Goal: Transaction & Acquisition: Purchase product/service

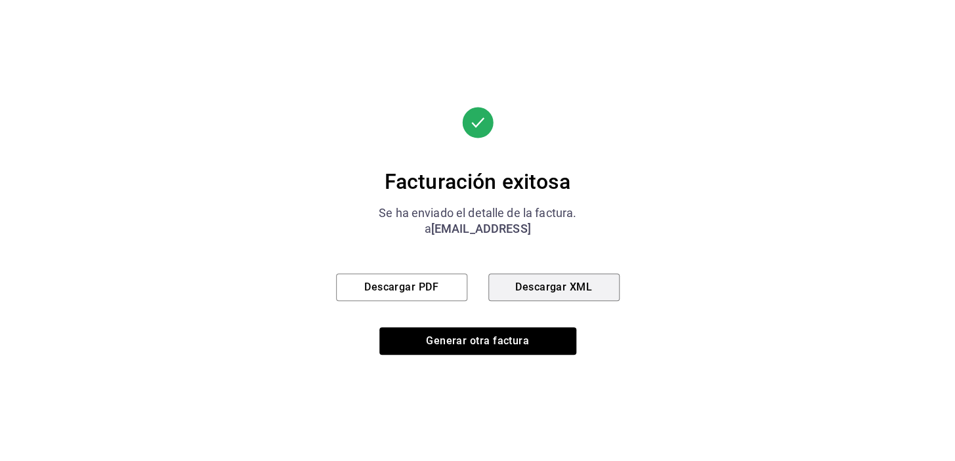
scroll to position [512, 0]
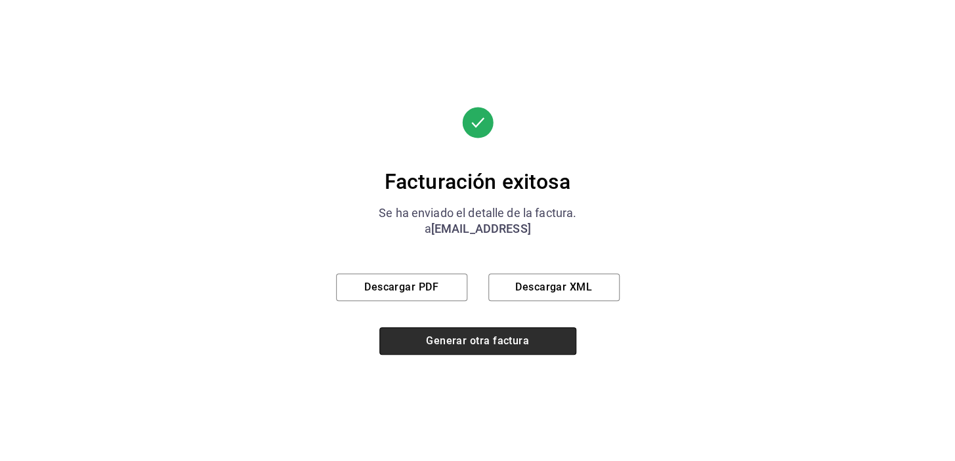
click at [418, 341] on button "Generar otra factura" at bounding box center [477, 342] width 197 height 28
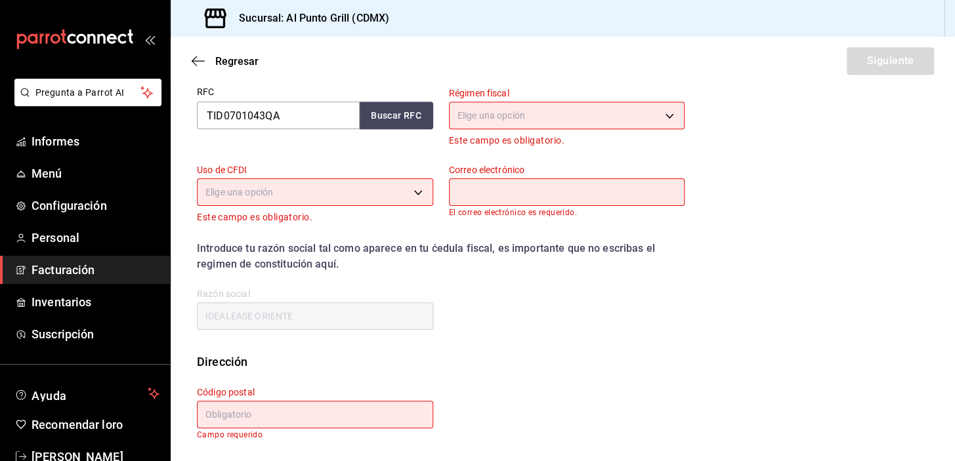
scroll to position [167, 0]
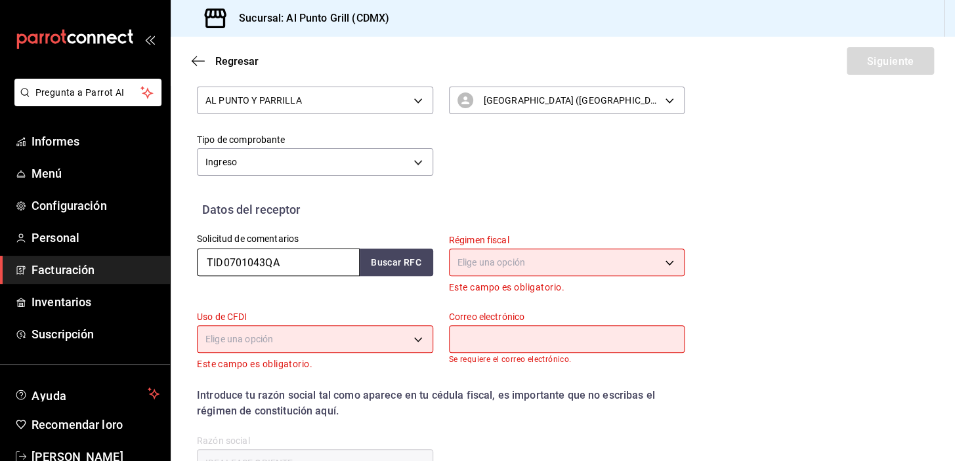
drag, startPoint x: 271, startPoint y: 274, endPoint x: 182, endPoint y: 270, distance: 88.7
click at [184, 276] on div "Solicitud de comentarios TID0701043QA Buscar RFC" at bounding box center [307, 257] width 252 height 77
type input "TTE221005PG3"
click at [400, 243] on label "Solicitud de comentarios" at bounding box center [315, 238] width 236 height 9
click at [399, 254] on button "Buscar RFC" at bounding box center [397, 263] width 74 height 28
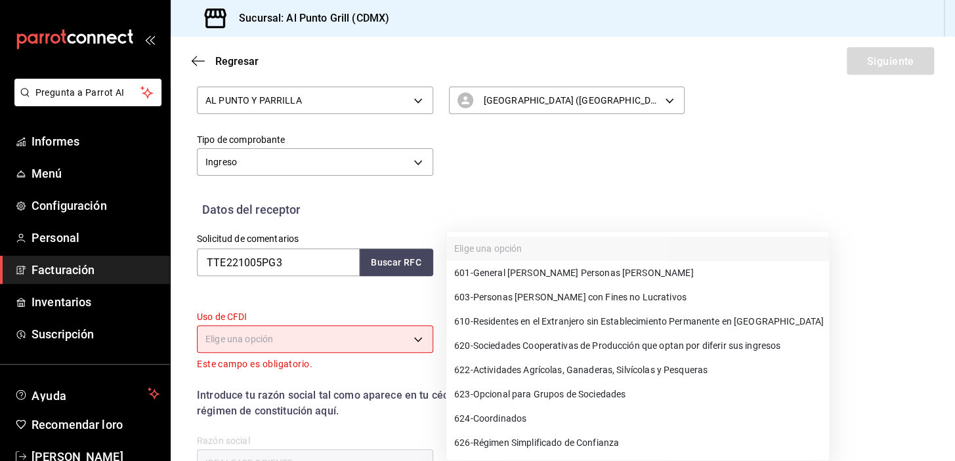
click at [469, 258] on body "Pregunta a Parrot AI Informes Menú Configuración Personal Facturación Inventari…" at bounding box center [477, 230] width 955 height 461
click at [528, 445] on font "Régimen Simplificado de Confianza" at bounding box center [546, 443] width 146 height 11
type input "626"
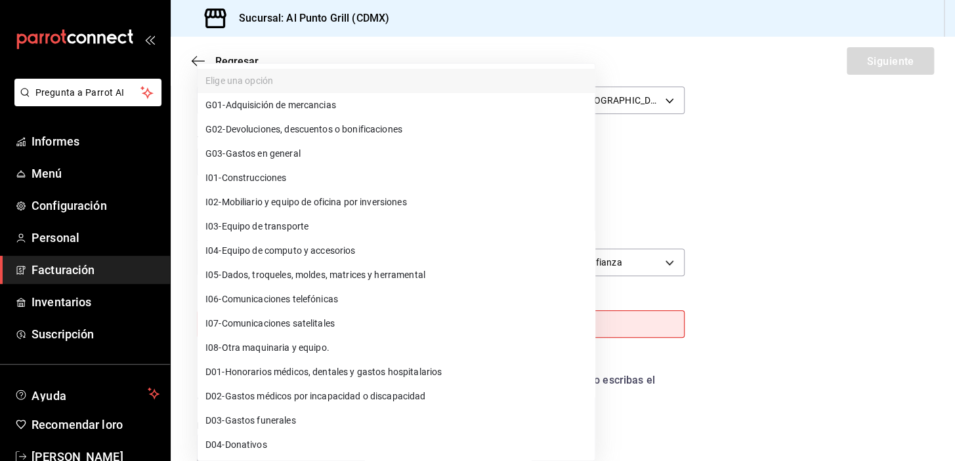
click at [393, 327] on body "Pregunta a Parrot AI Informes Menú Configuración Personal Facturación Inventari…" at bounding box center [477, 230] width 955 height 461
click at [291, 158] on font "Gastos en general" at bounding box center [263, 154] width 75 height 11
type input "G03"
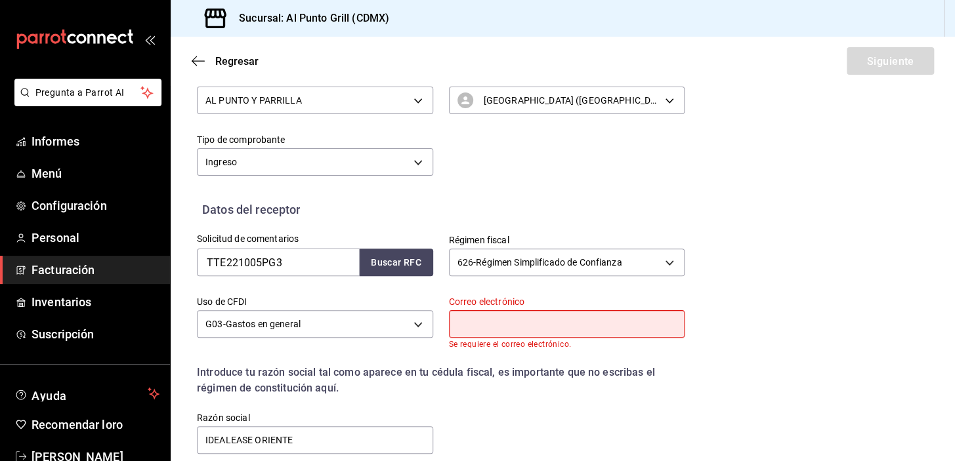
click at [481, 321] on input "text" at bounding box center [567, 324] width 236 height 28
type input "[EMAIL_ADDRESS][DOMAIN_NAME]"
type input "54769"
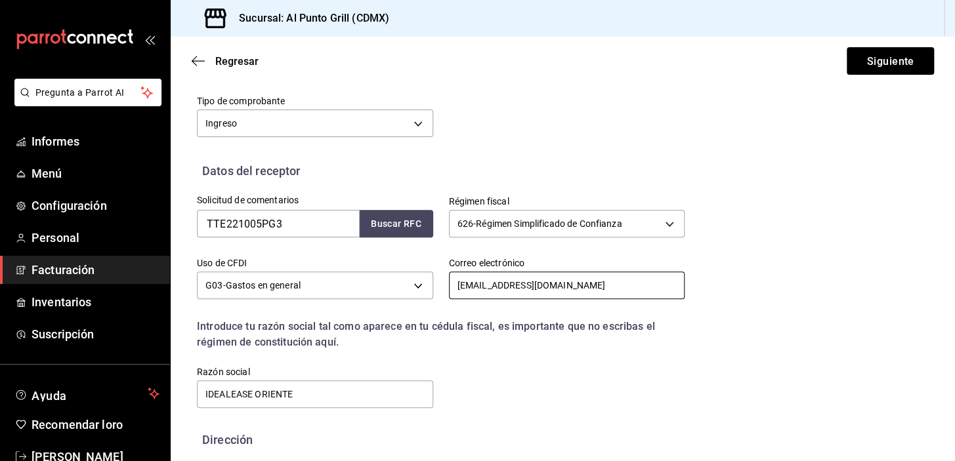
scroll to position [274, 0]
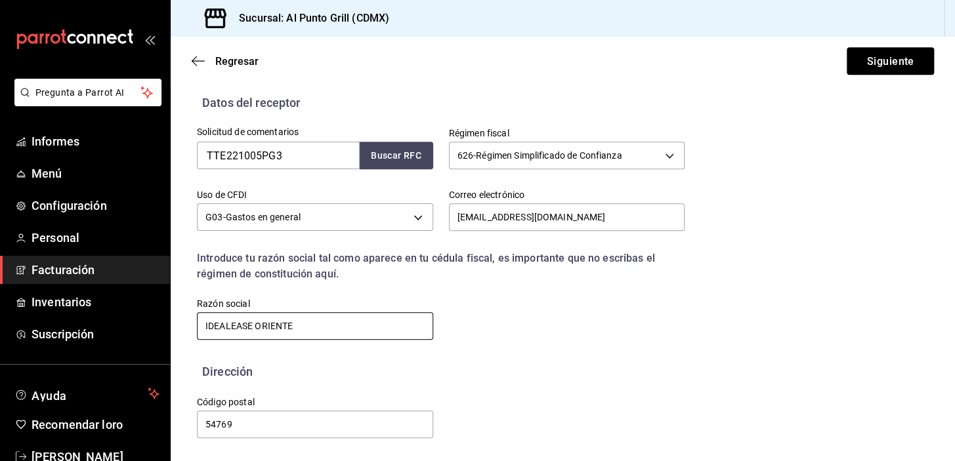
drag, startPoint x: 321, startPoint y: 326, endPoint x: 184, endPoint y: 332, distance: 137.3
click at [184, 332] on div "Razón social IDEALEASE ORIENTE" at bounding box center [307, 312] width 252 height 60
type input "TRANSWORK TURISTICOS EMPRESARIALES"
drag, startPoint x: 238, startPoint y: 424, endPoint x: 200, endPoint y: 432, distance: 39.5
click at [200, 432] on input "54769" at bounding box center [315, 425] width 236 height 28
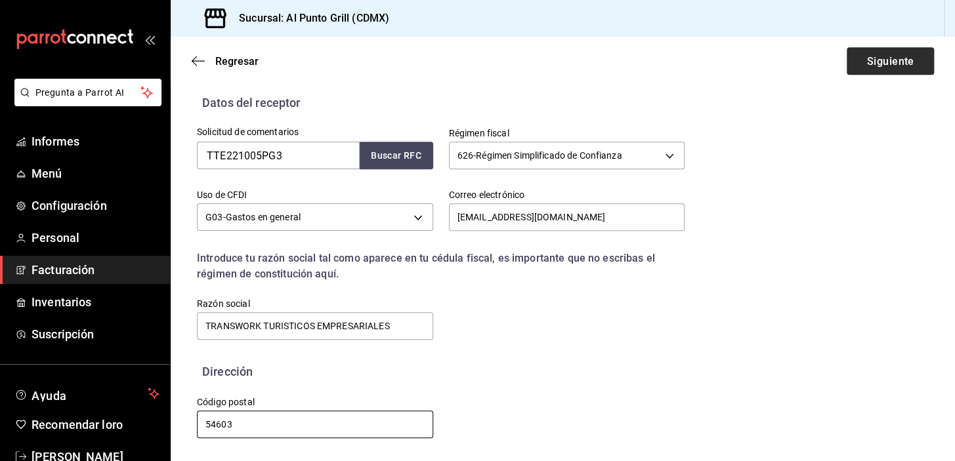
type input "54603"
click at [878, 59] on font "Siguiente" at bounding box center [889, 60] width 47 height 12
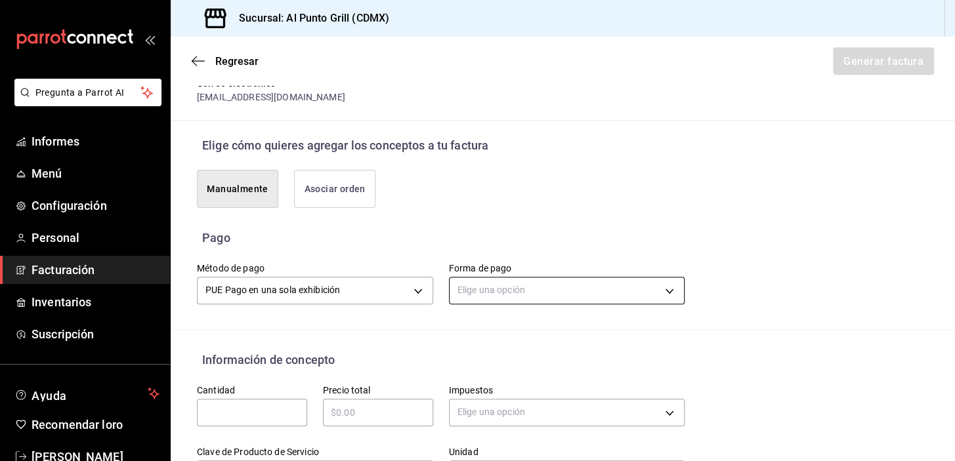
click at [468, 282] on body "Pregunta a Parrot AI Informes Menú Configuración Personal Facturación Inventari…" at bounding box center [477, 230] width 955 height 461
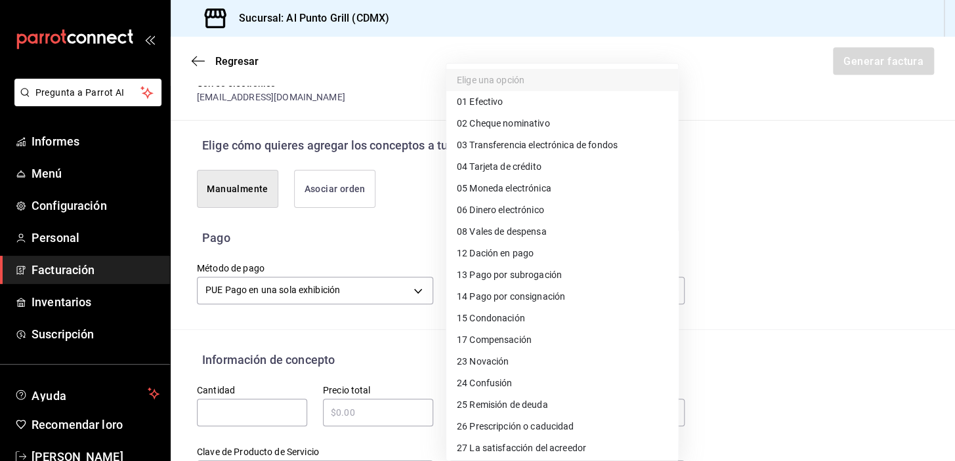
click at [530, 167] on font "Tarjeta de crédito" at bounding box center [505, 166] width 72 height 11
type input "04"
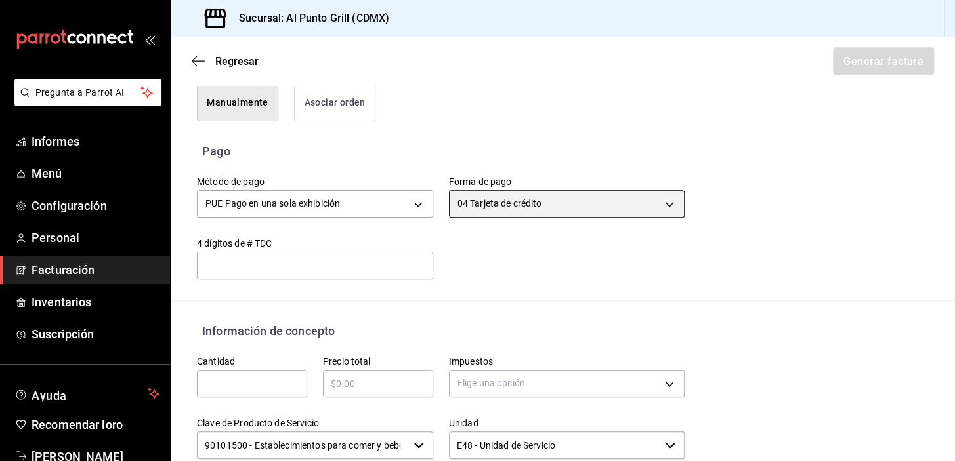
scroll to position [453, 0]
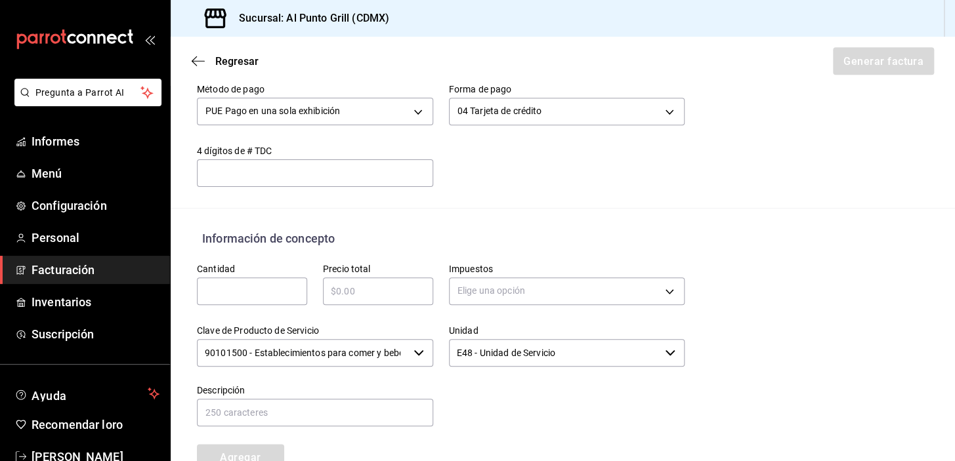
click at [236, 284] on input "text" at bounding box center [252, 292] width 110 height 16
type input "1"
click at [356, 299] on div "​" at bounding box center [378, 292] width 110 height 28
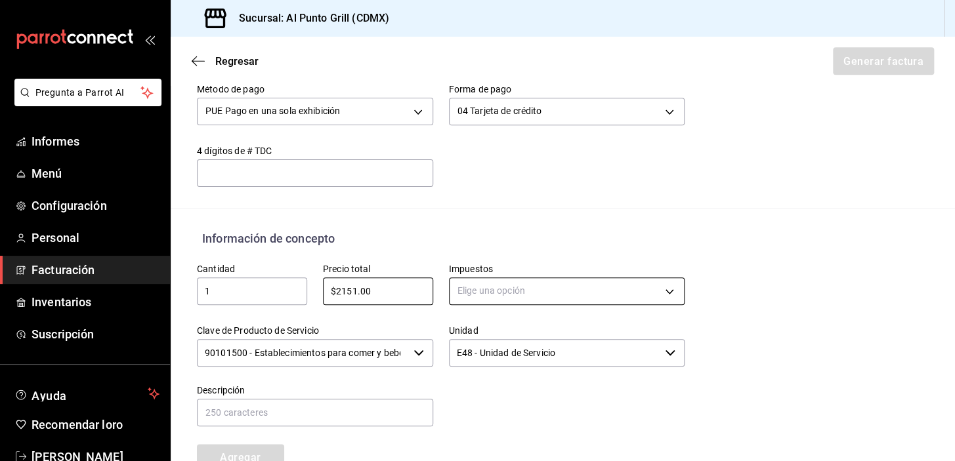
type input "$2151.00"
click at [458, 291] on body "Pregunta a Parrot AI Informes Menú Configuración Personal Facturación Inventari…" at bounding box center [477, 230] width 955 height 461
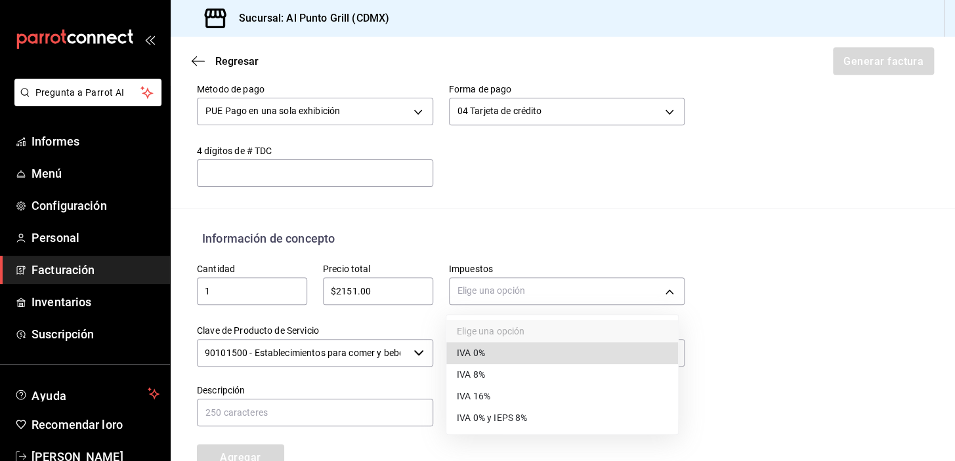
drag, startPoint x: 473, startPoint y: 397, endPoint x: 467, endPoint y: 402, distance: 7.9
click at [473, 399] on font "IVA 16%" at bounding box center [473, 396] width 33 height 11
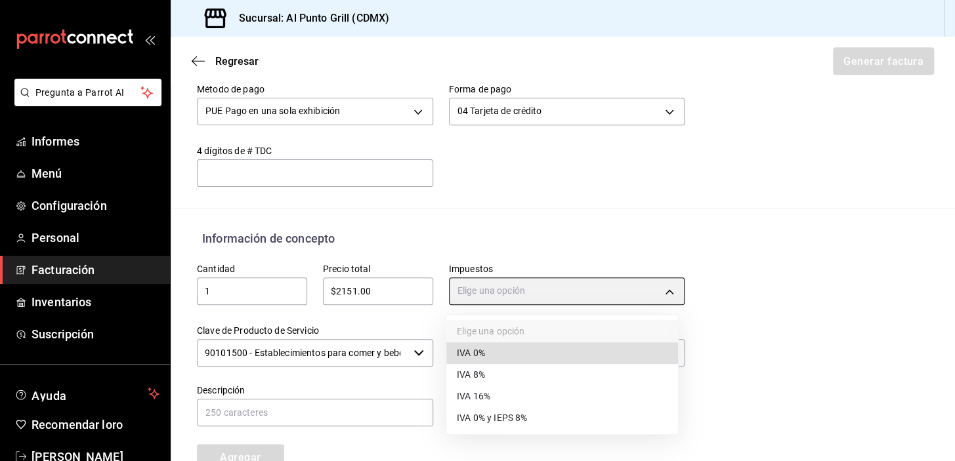
type input "IVA_16"
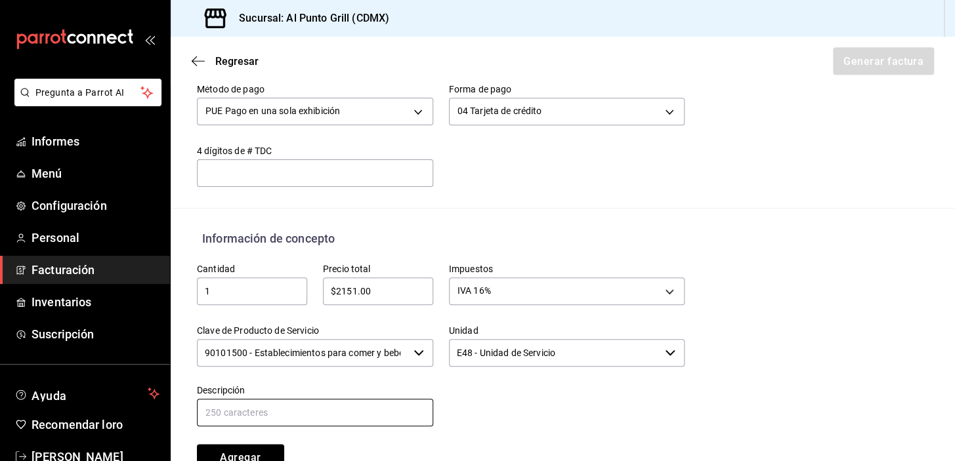
click at [389, 416] on input "text" at bounding box center [315, 413] width 236 height 28
type input "CONSUMO DE ALIMENTOS Y BEBIDAS"
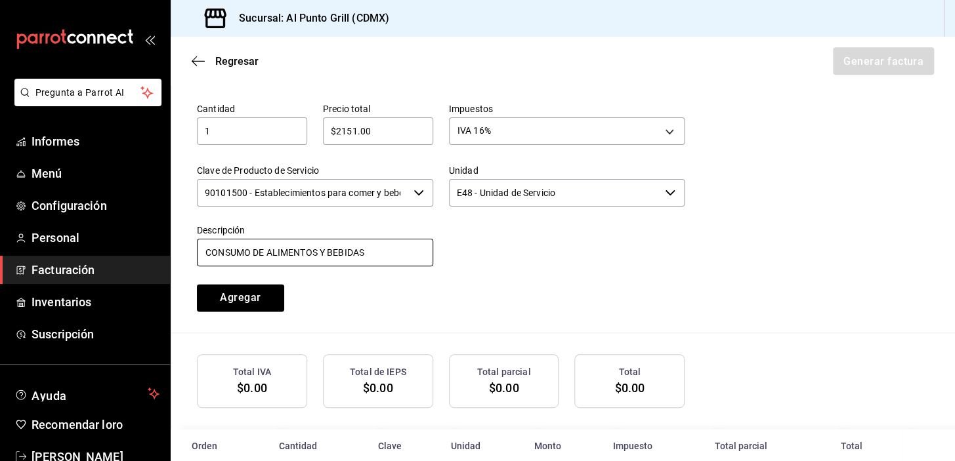
scroll to position [639, 0]
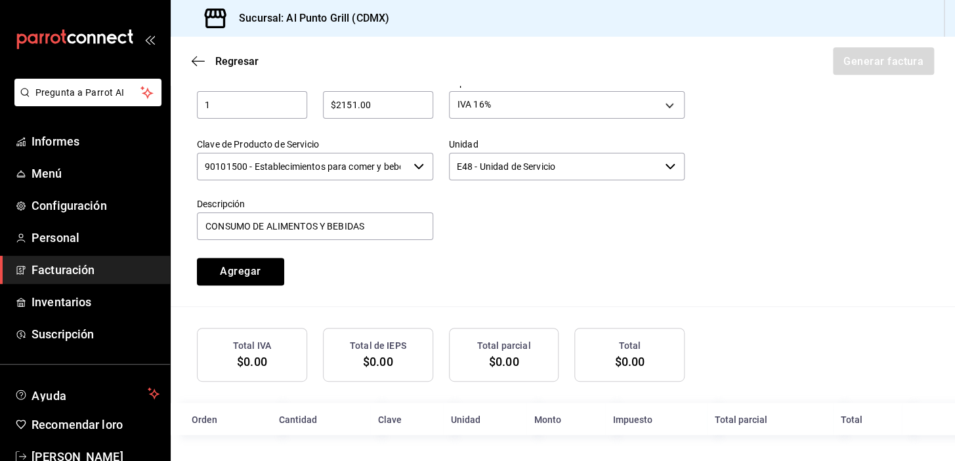
click at [211, 276] on button "Agregar" at bounding box center [240, 272] width 87 height 28
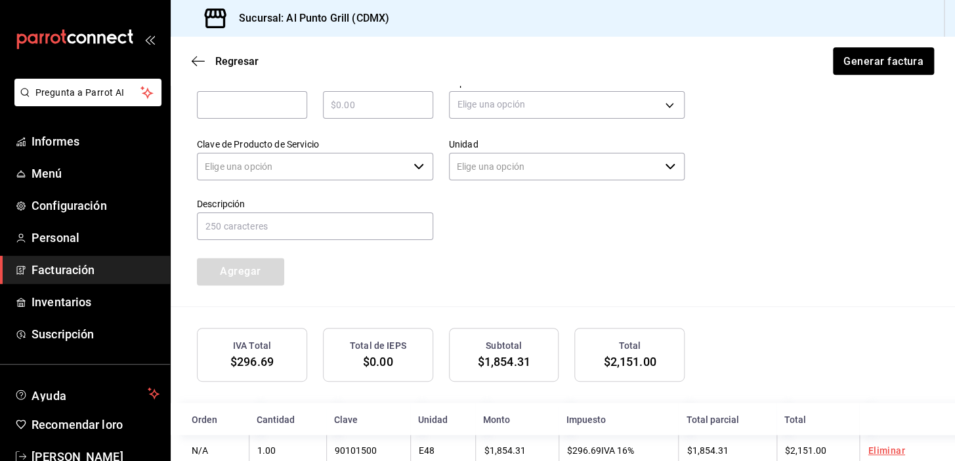
type input "90101500 - Establecimientos para comer y beber"
type input "E48 - Unidad de Servicio"
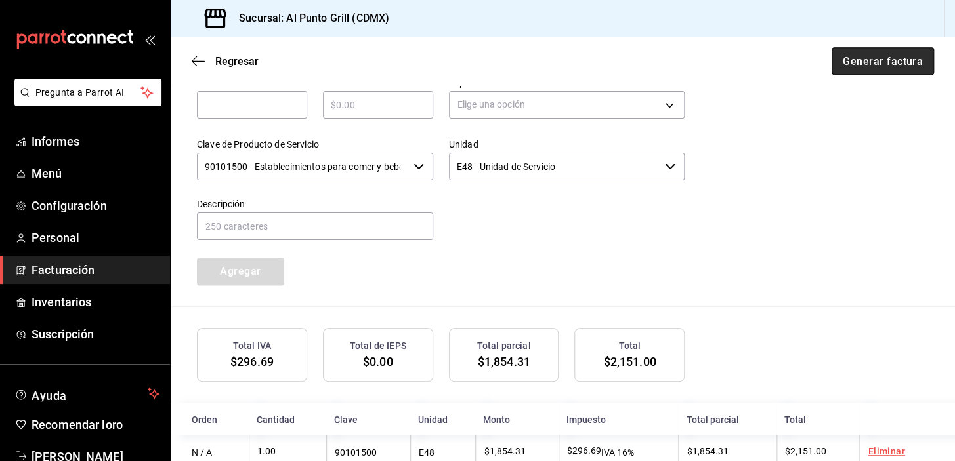
click at [847, 55] on font "Generar factura" at bounding box center [883, 60] width 80 height 12
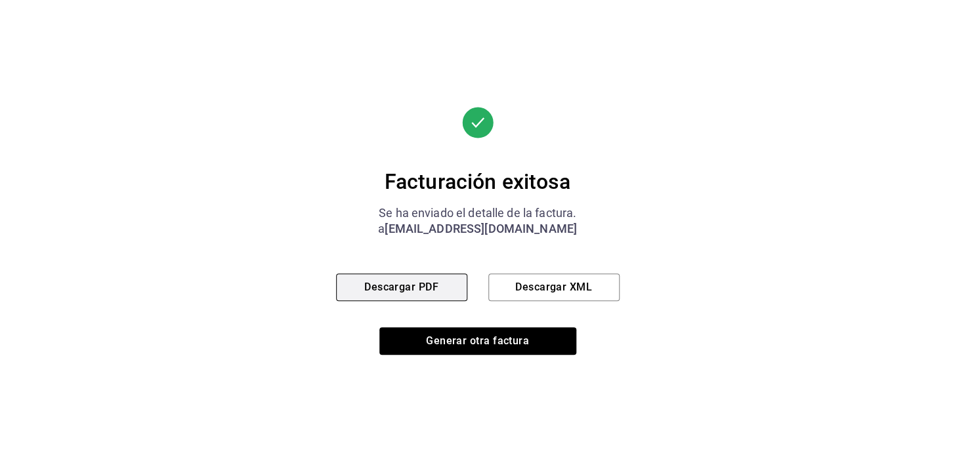
click at [372, 295] on button "Descargar PDF" at bounding box center [401, 288] width 131 height 28
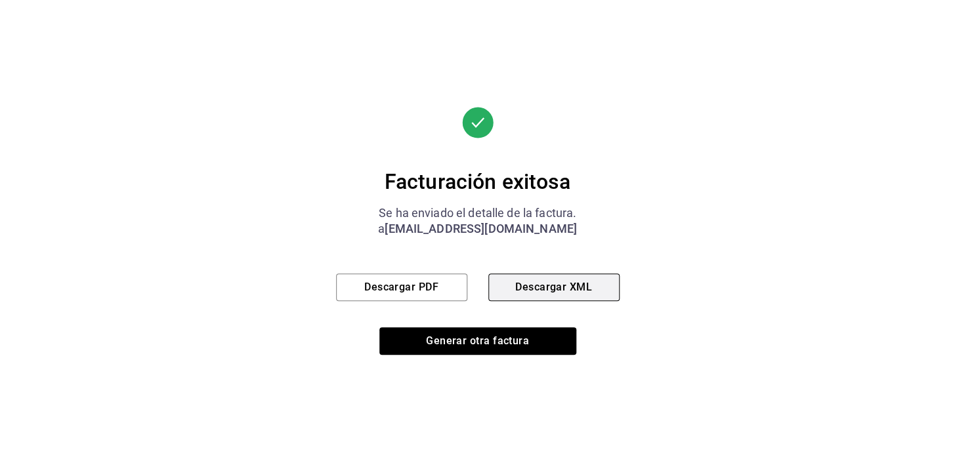
click at [578, 286] on font "Descargar XML" at bounding box center [553, 287] width 77 height 12
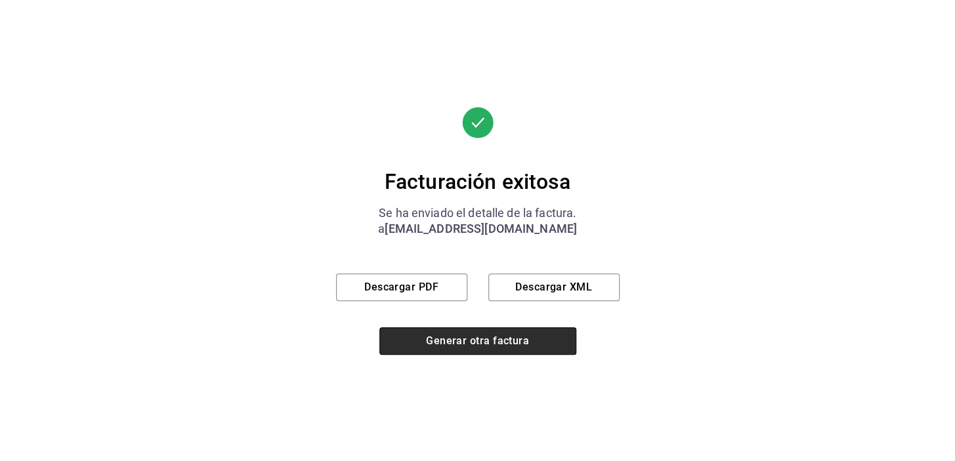
click at [441, 349] on button "Generar otra factura" at bounding box center [477, 342] width 197 height 28
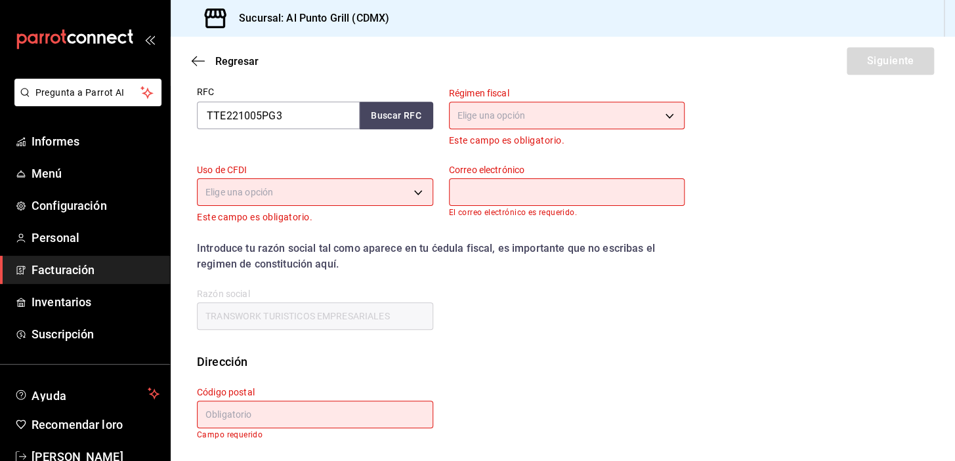
scroll to position [167, 0]
